Goal: Information Seeking & Learning: Learn about a topic

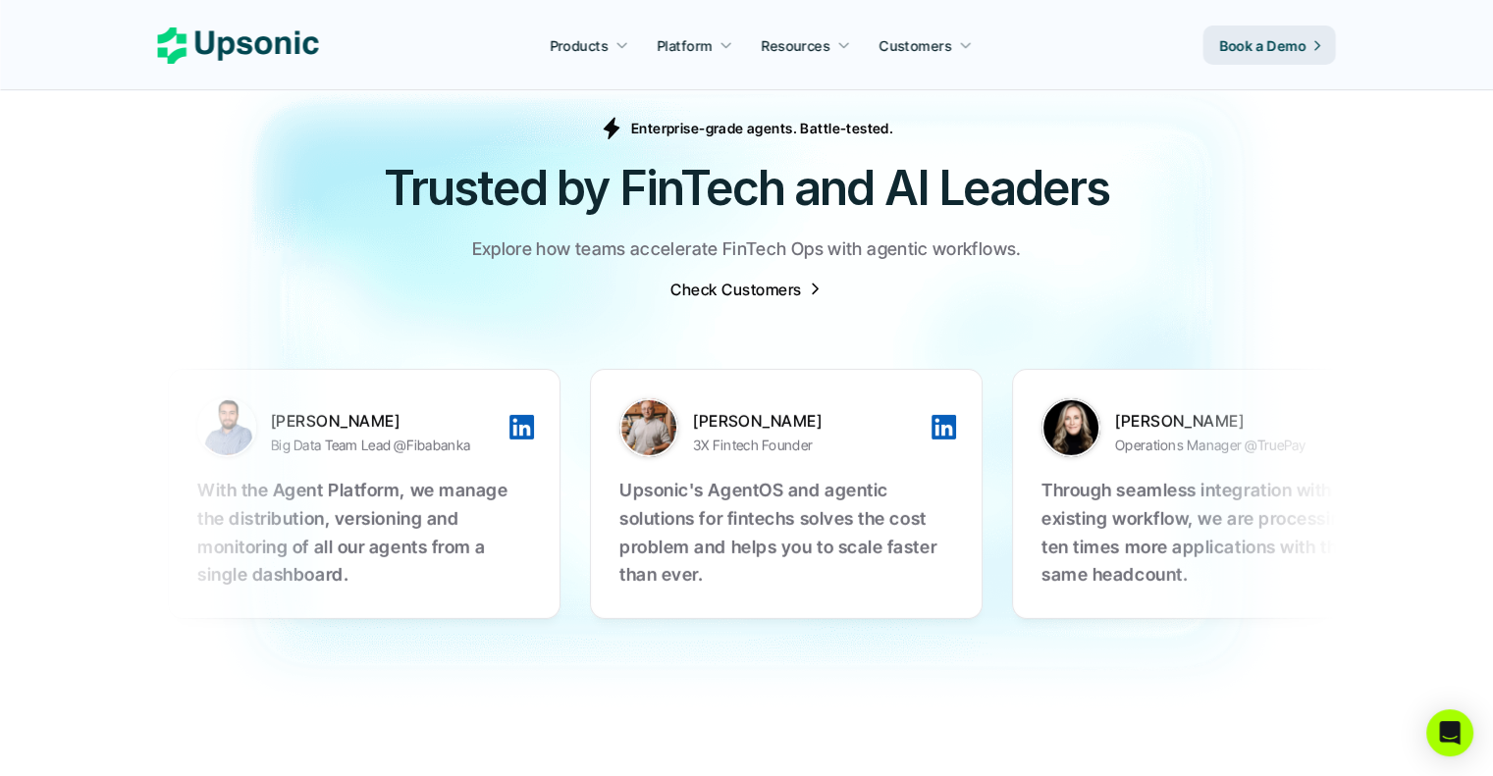
scroll to position [6152, 0]
drag, startPoint x: 1084, startPoint y: 493, endPoint x: 974, endPoint y: 499, distance: 111.1
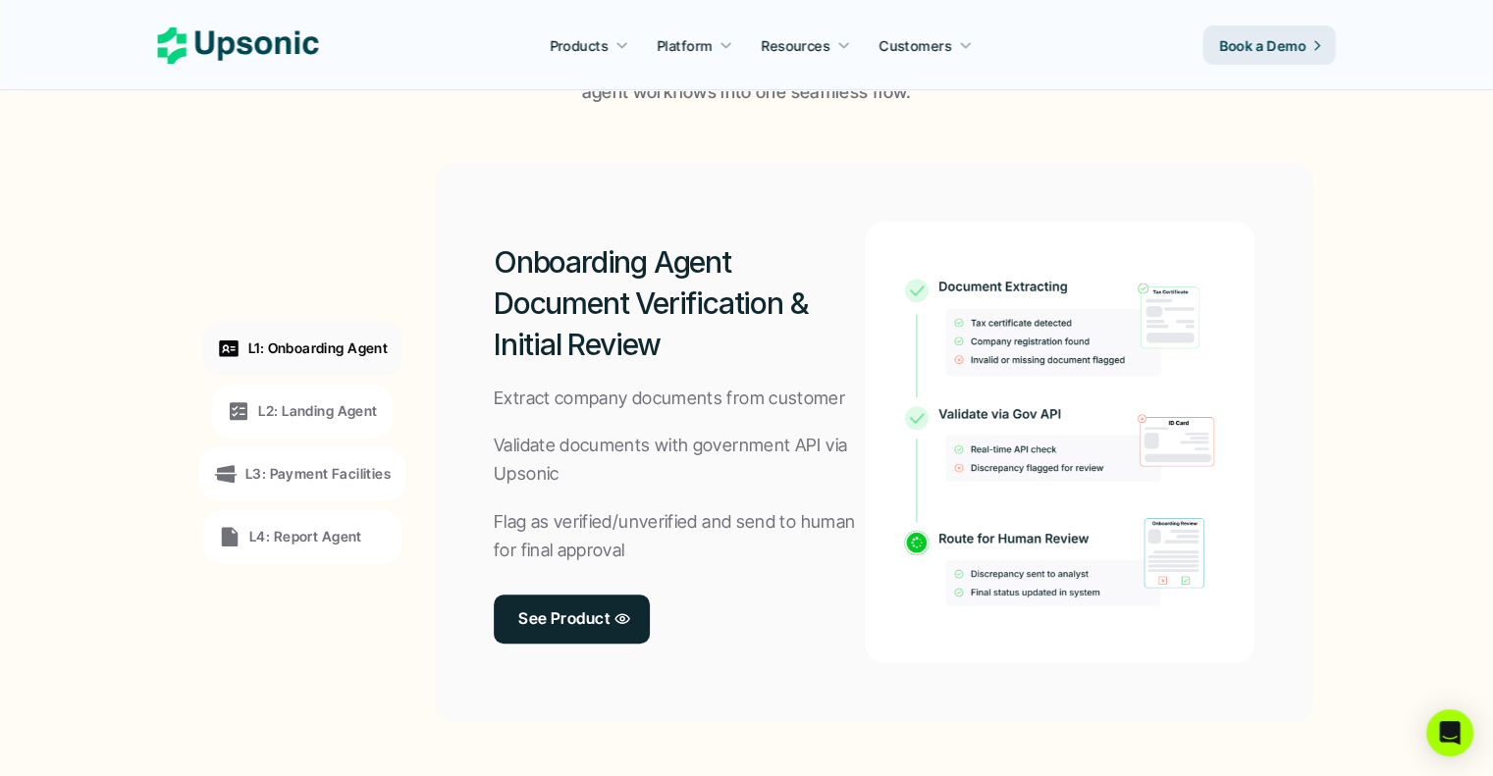
scroll to position [0, 0]
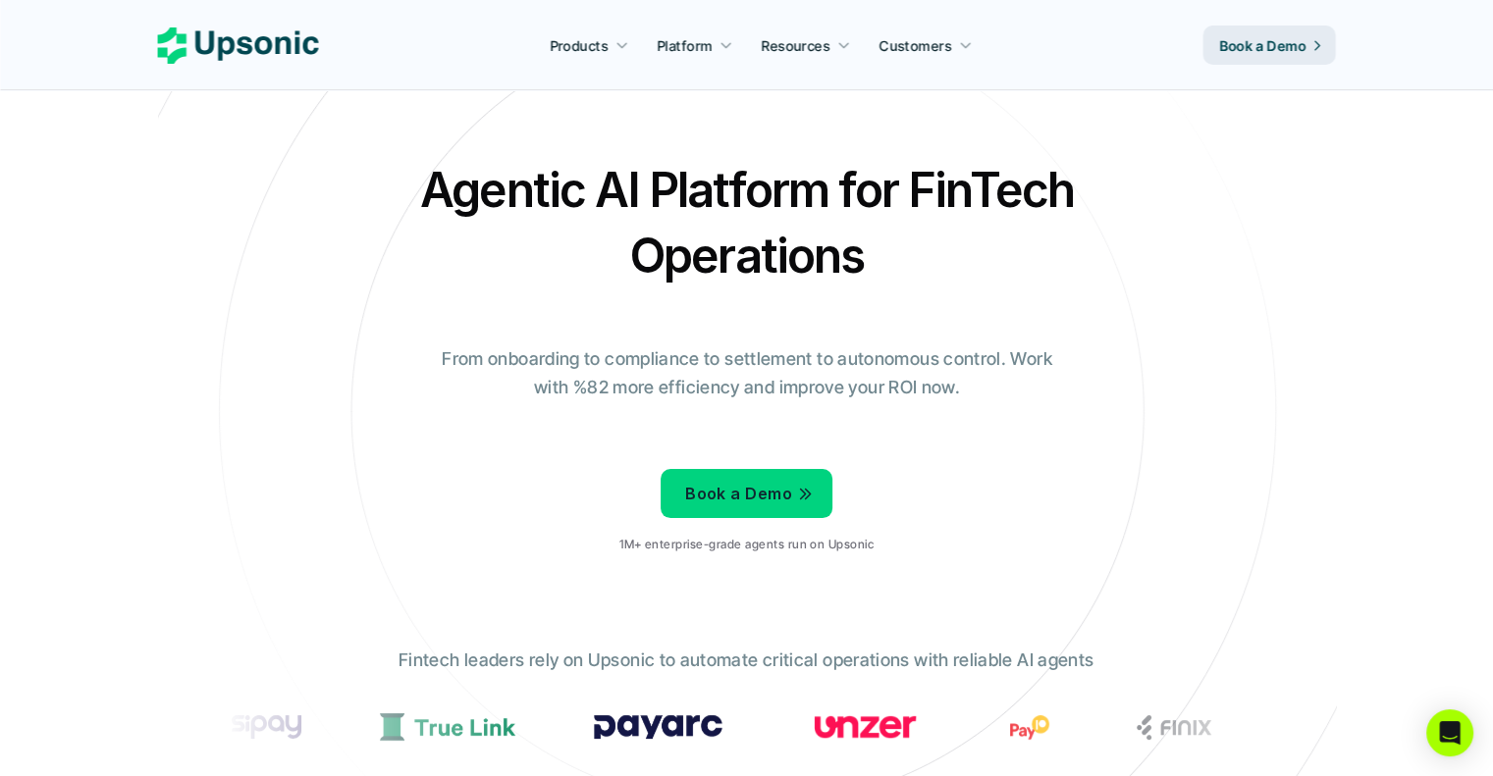
click at [716, 27] on link "Platform" at bounding box center [694, 44] width 99 height 35
click at [698, 54] on p "Platform" at bounding box center [684, 45] width 55 height 21
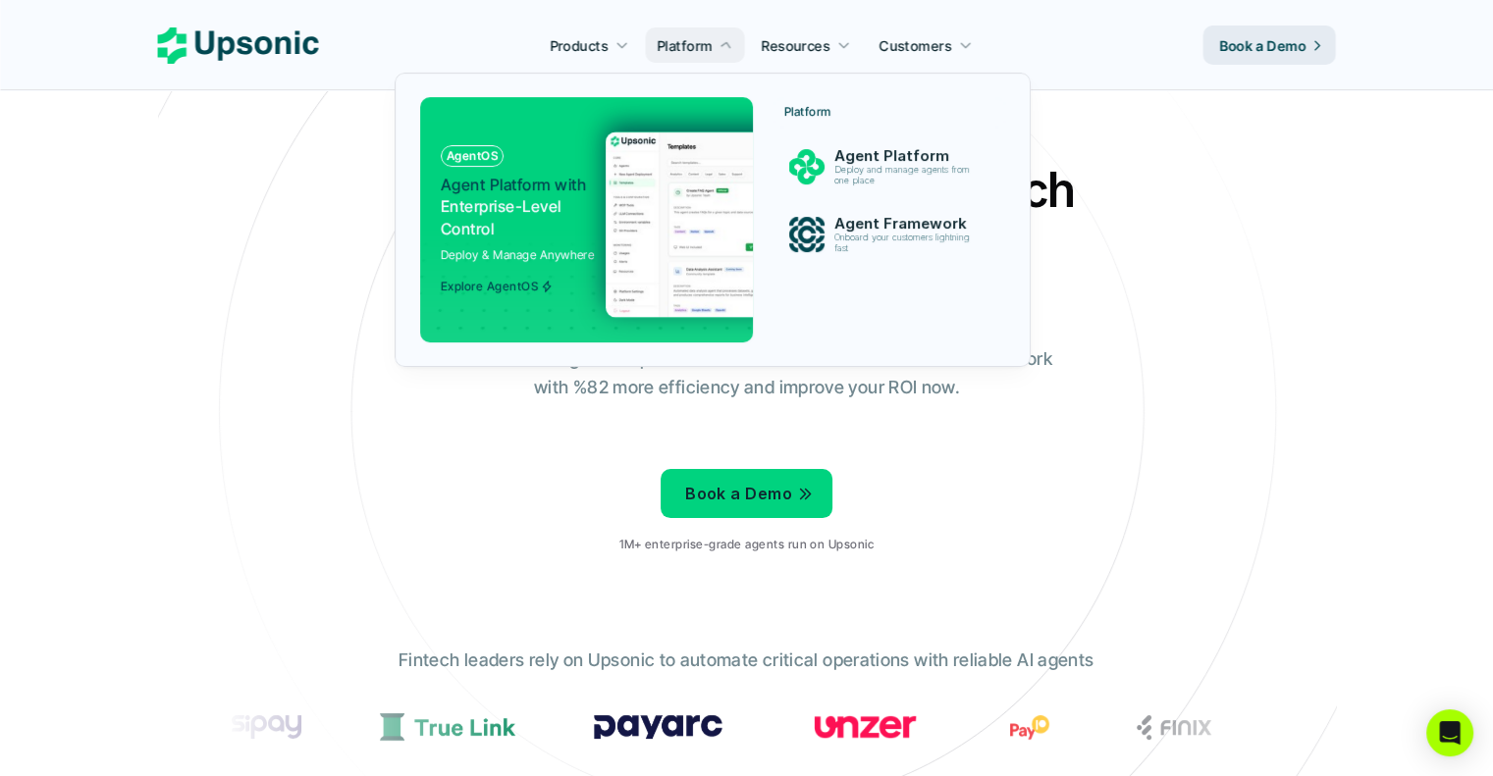
click at [684, 38] on p "Platform" at bounding box center [684, 45] width 55 height 21
click at [869, 184] on p "Deploy and manage agents from one place" at bounding box center [904, 176] width 143 height 22
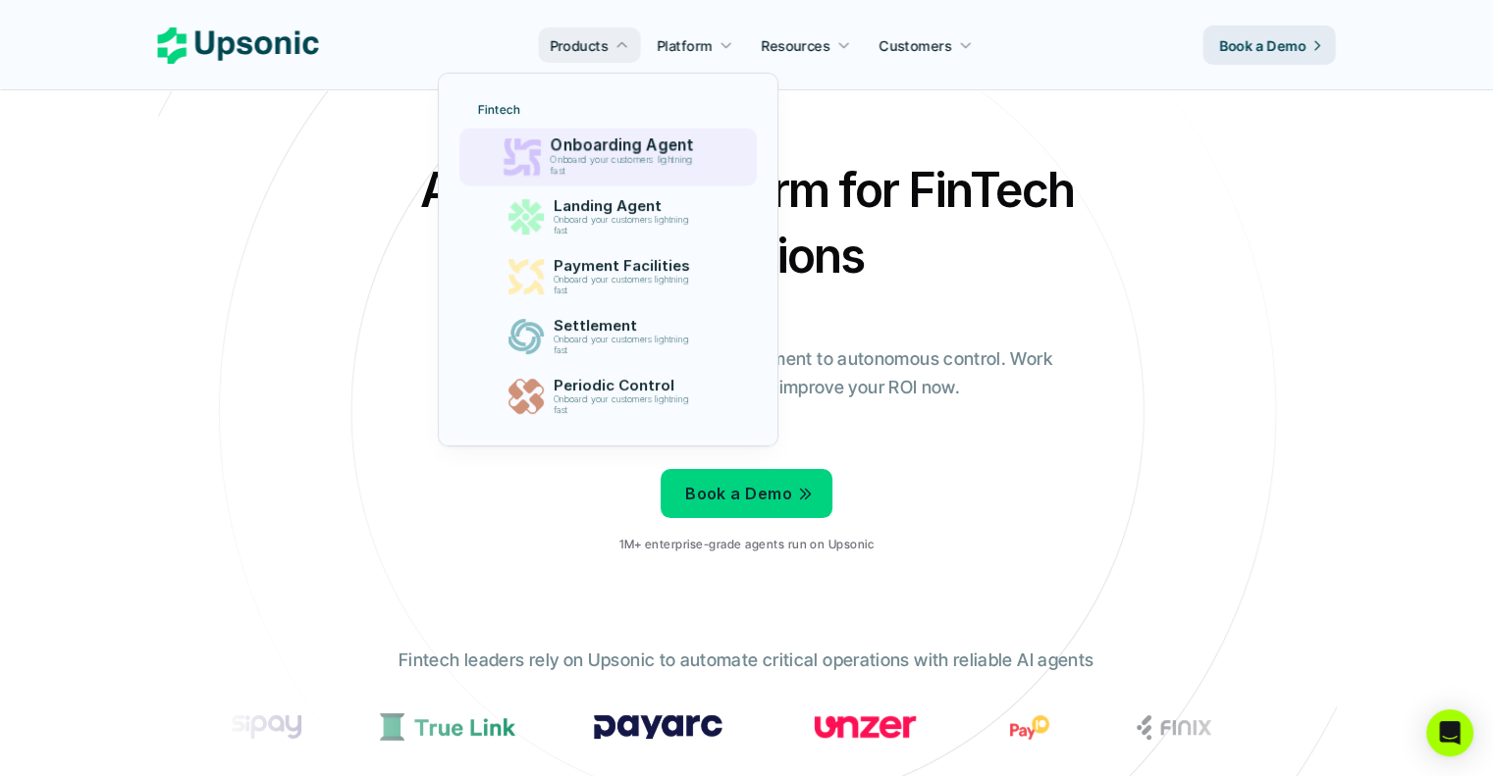
click at [590, 149] on p "Onboarding Agent" at bounding box center [627, 145] width 152 height 19
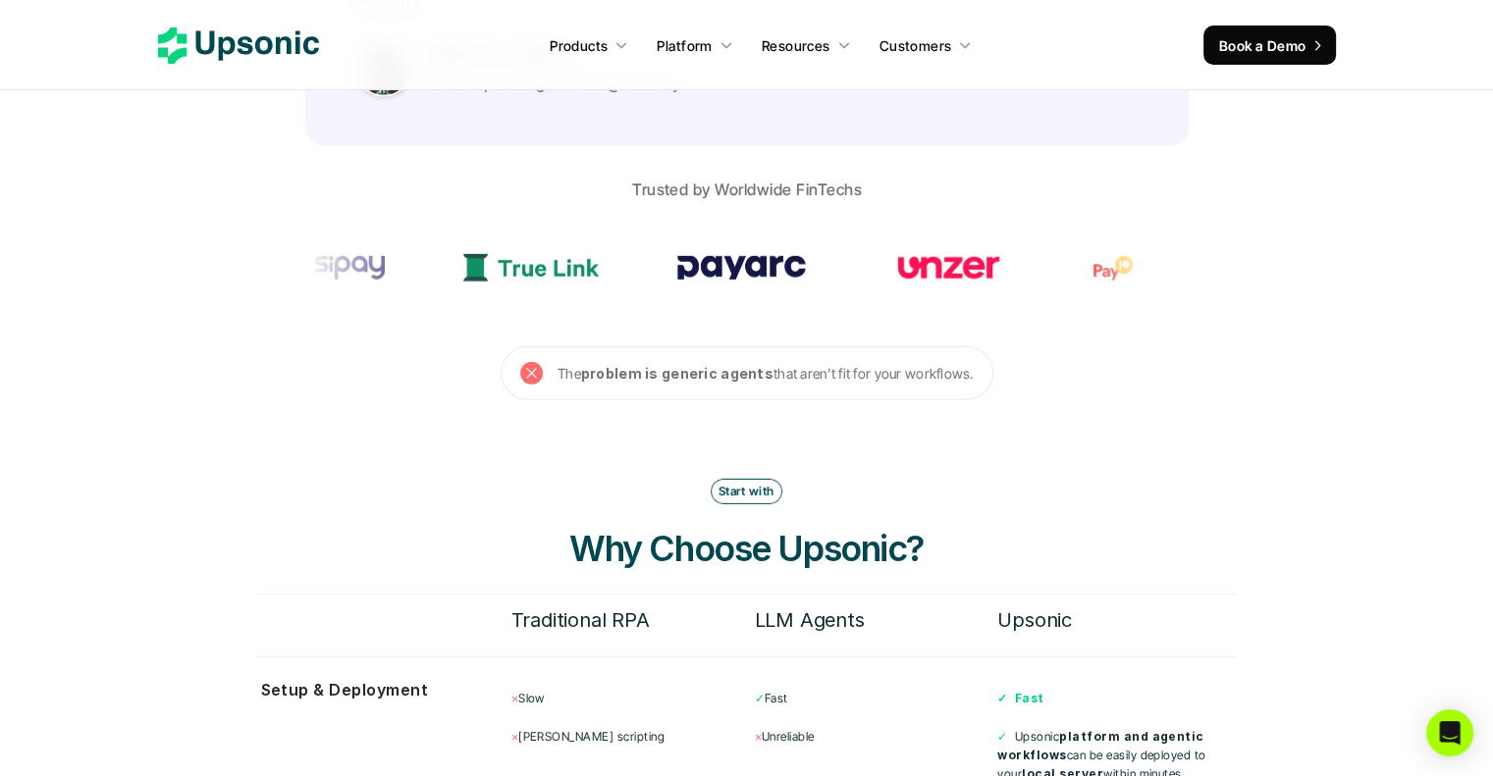
scroll to position [6083, 0]
